Goal: Transaction & Acquisition: Register for event/course

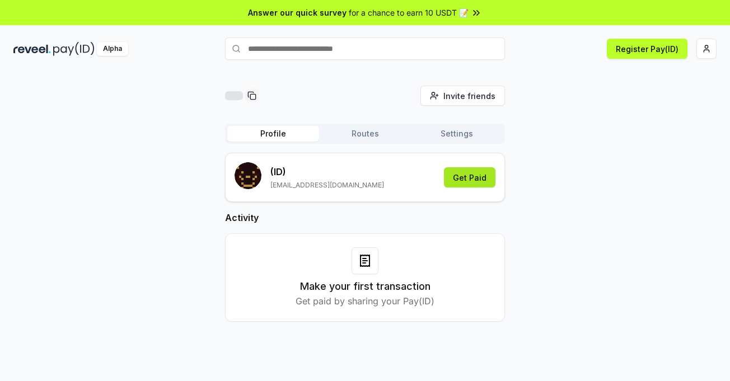
click at [481, 181] on button "Get Paid" at bounding box center [469, 177] width 51 height 20
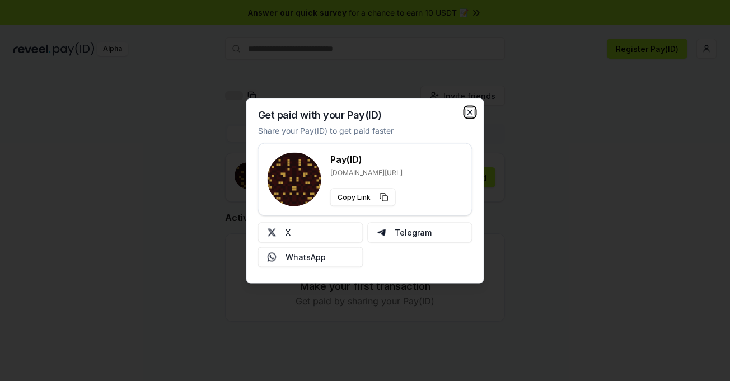
click at [467, 113] on icon "button" at bounding box center [470, 111] width 9 height 9
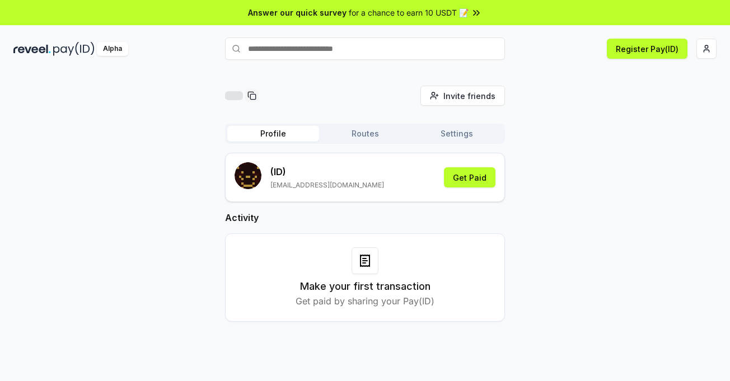
click at [529, 179] on div "Invite friends Invite Profile Routes Settings (ID) [EMAIL_ADDRESS][DOMAIN_NAME]…" at bounding box center [364, 213] width 703 height 254
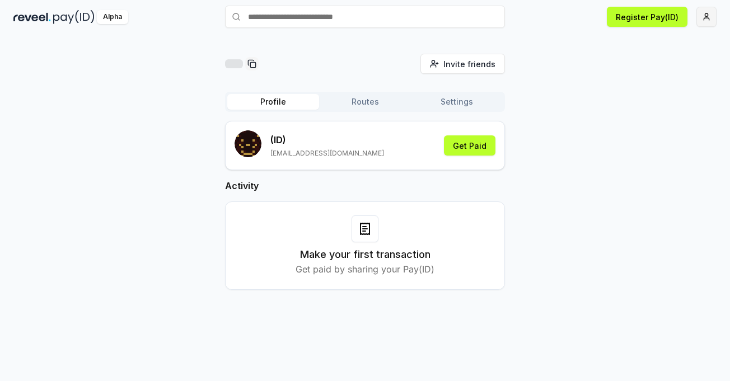
click at [708, 20] on html "Answer our quick survey for a chance to earn 10 USDT 📝 Alpha Register Pay(ID) I…" at bounding box center [365, 190] width 730 height 381
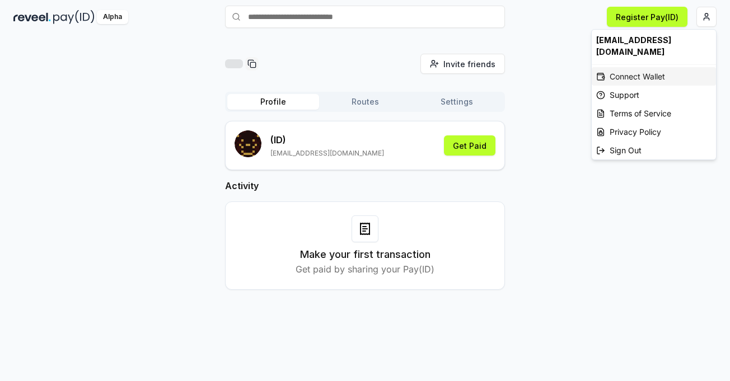
click at [625, 67] on div "Connect Wallet" at bounding box center [654, 76] width 124 height 18
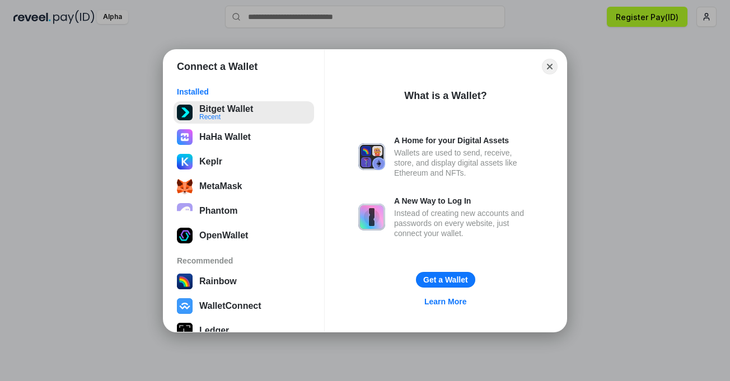
click at [238, 119] on button "Bitget Wallet Recent" at bounding box center [244, 112] width 140 height 22
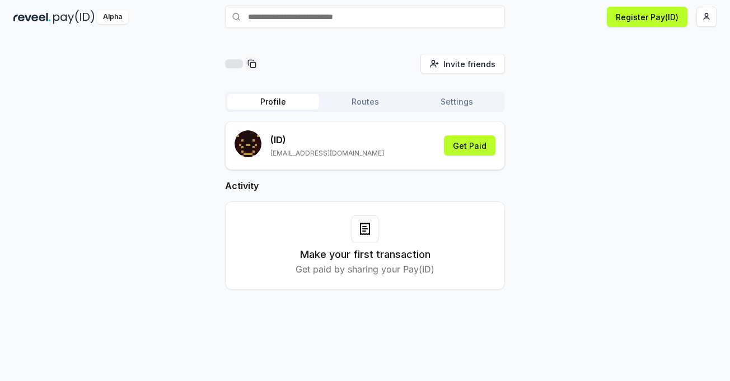
scroll to position [0, 0]
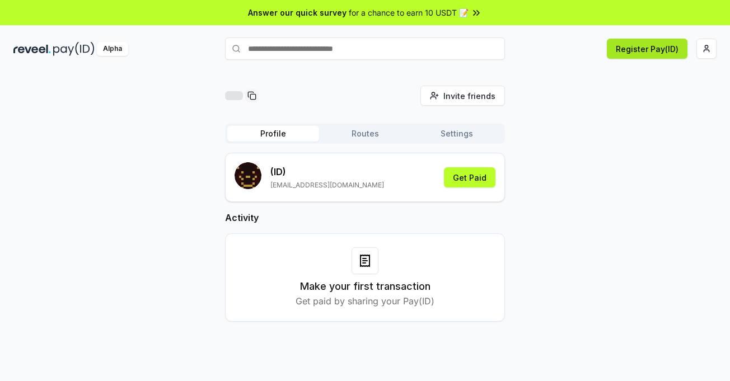
click at [636, 47] on button "Register Pay(ID)" at bounding box center [647, 49] width 81 height 20
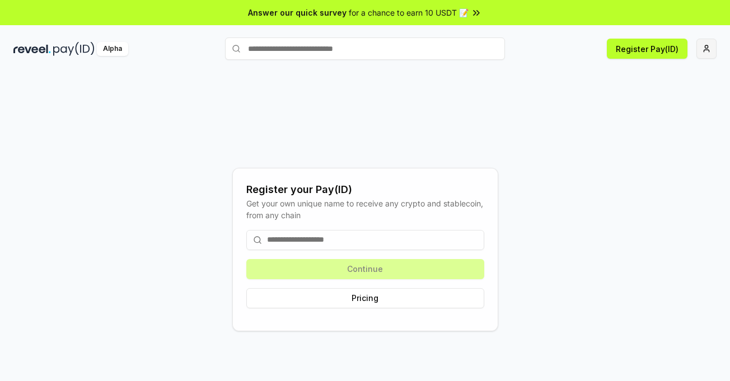
click at [705, 48] on html "Answer our quick survey for a chance to earn 10 USDT 📝 Alpha Register Pay(ID) R…" at bounding box center [365, 190] width 730 height 381
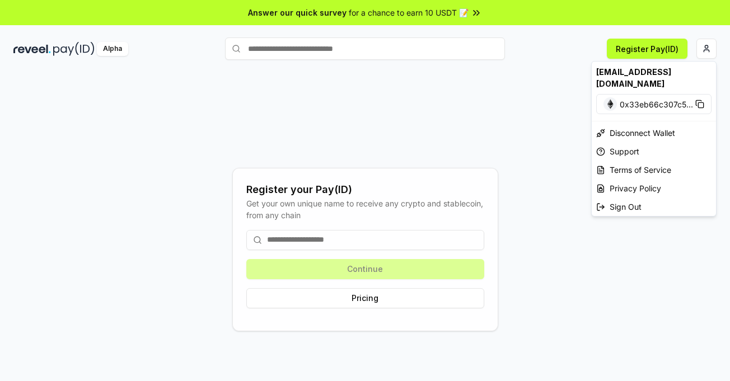
click at [557, 112] on html "Answer our quick survey for a chance to earn 10 USDT 📝 Alpha Register Pay(ID) R…" at bounding box center [365, 190] width 730 height 381
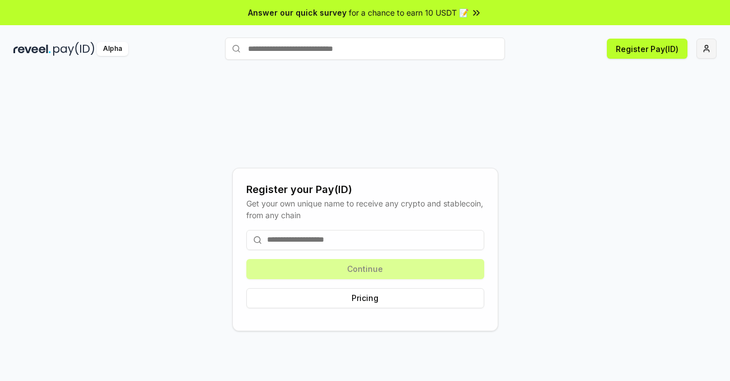
click at [713, 46] on html "Answer our quick survey for a chance to earn 10 USDT 📝 Alpha Register Pay(ID) R…" at bounding box center [365, 190] width 730 height 381
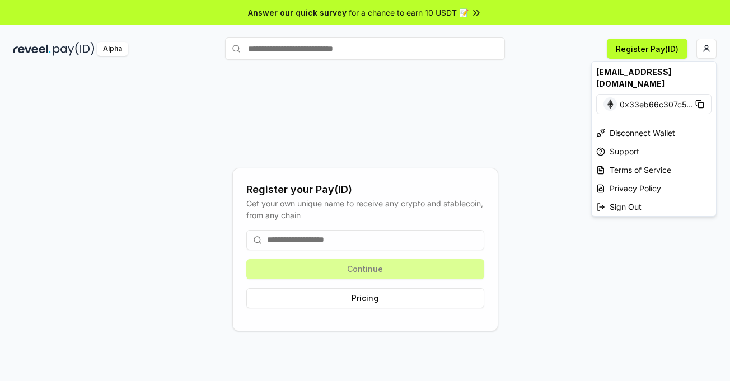
click at [657, 71] on div "[EMAIL_ADDRESS][DOMAIN_NAME]" at bounding box center [654, 78] width 124 height 32
drag, startPoint x: 371, startPoint y: 86, endPoint x: 331, endPoint y: 95, distance: 40.9
click at [371, 87] on html "Answer our quick survey for a chance to earn 10 USDT 📝 Alpha Register Pay(ID) R…" at bounding box center [365, 190] width 730 height 381
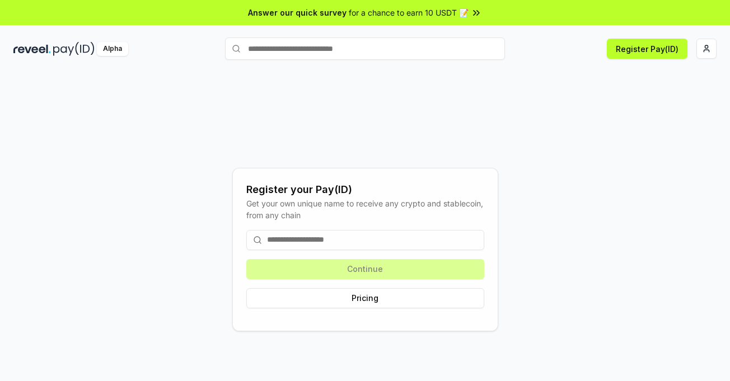
click at [60, 46] on img at bounding box center [73, 49] width 41 height 14
click at [347, 48] on input "text" at bounding box center [365, 49] width 280 height 22
drag, startPoint x: 354, startPoint y: 96, endPoint x: 357, endPoint y: 104, distance: 7.8
click at [354, 97] on div "Register your Pay(ID) Get your own unique name to receive any crypto and stable…" at bounding box center [364, 249] width 703 height 327
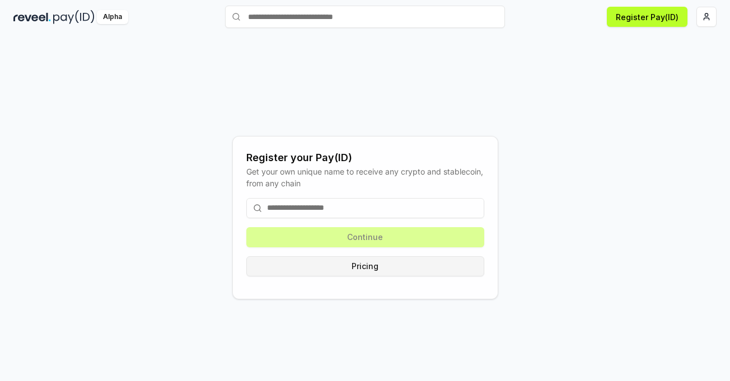
click at [401, 268] on button "Pricing" at bounding box center [365, 266] width 238 height 20
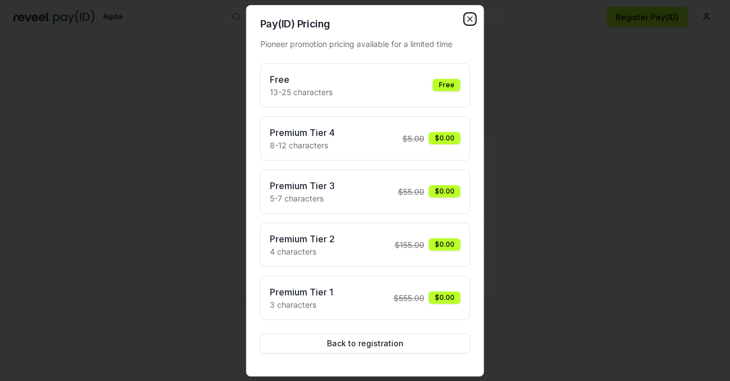
click at [467, 17] on icon "button" at bounding box center [470, 19] width 9 height 9
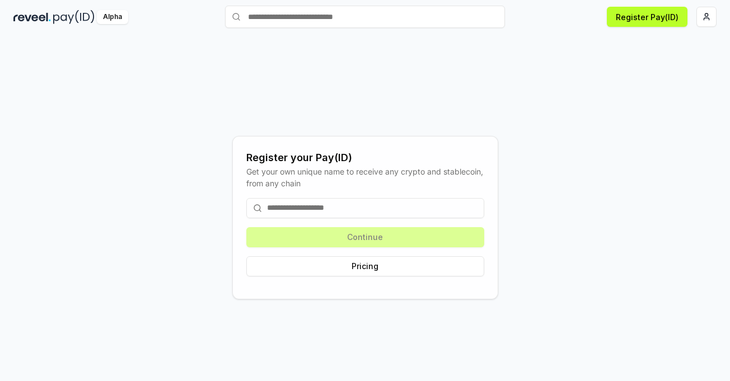
scroll to position [0, 0]
